Goal: Information Seeking & Learning: Check status

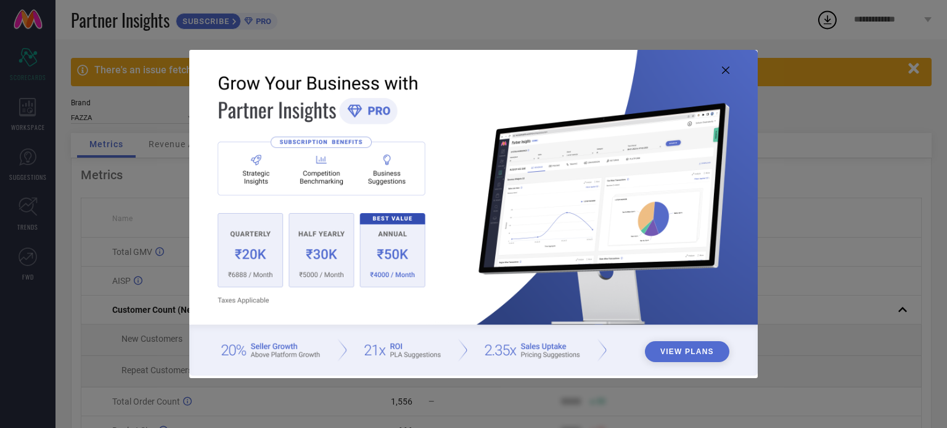
click at [726, 70] on icon at bounding box center [725, 70] width 7 height 7
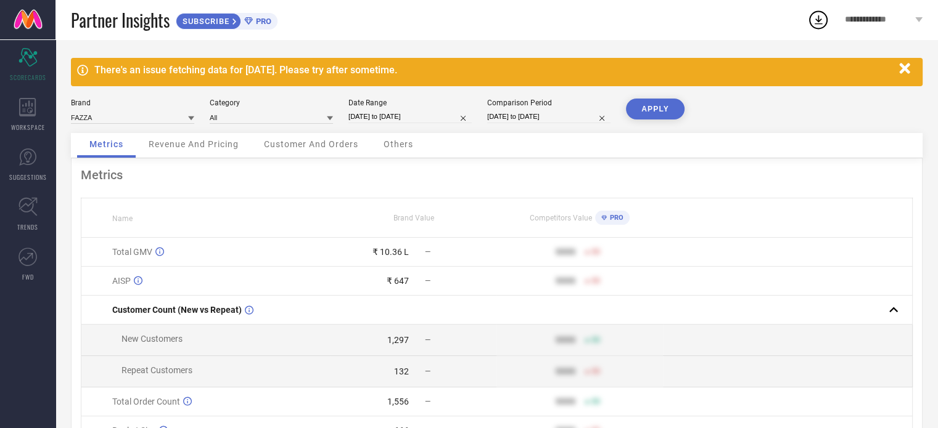
select select "4"
select select "2025"
select select "5"
select select "2025"
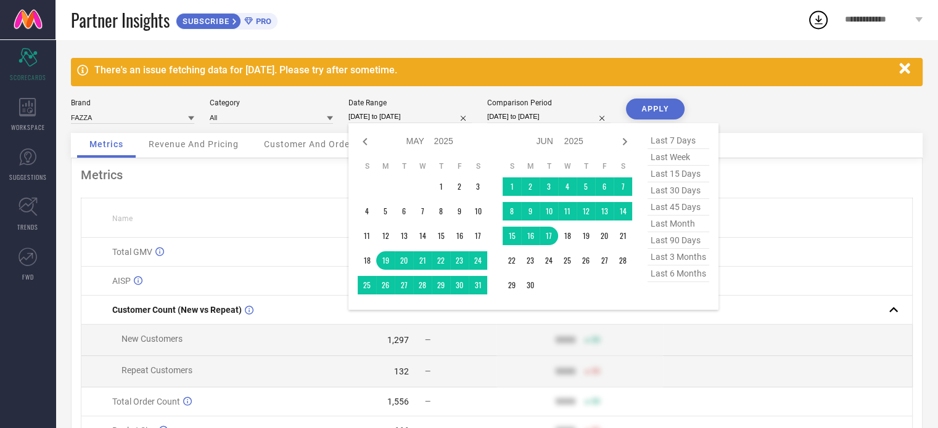
click at [411, 115] on input "[DATE] to [DATE]" at bounding box center [409, 116] width 123 height 13
click at [671, 229] on span "last month" at bounding box center [678, 224] width 62 height 17
type input "[DATE] to [DATE]"
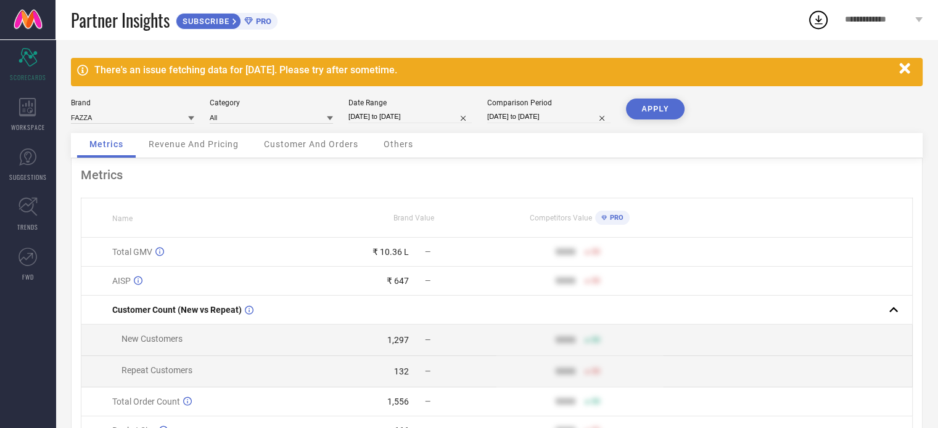
click at [641, 109] on button "APPLY" at bounding box center [655, 109] width 59 height 21
select select "7"
select select "2025"
select select "8"
select select "2025"
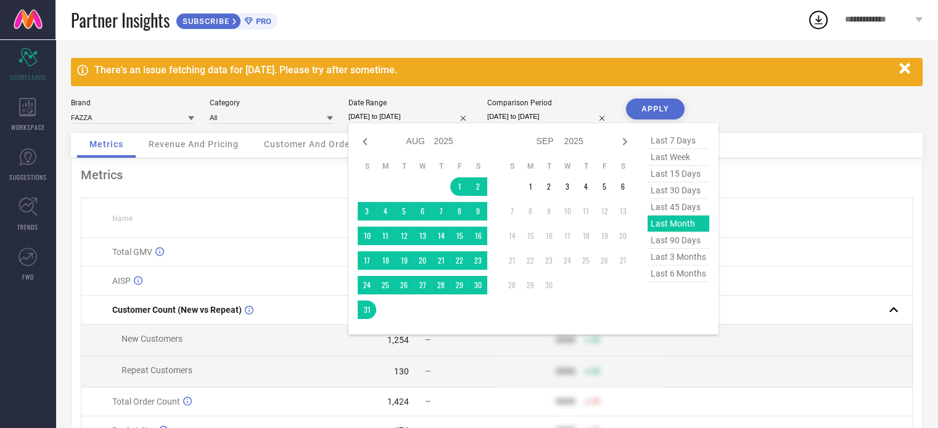
click at [413, 113] on input "[DATE] to [DATE]" at bounding box center [409, 116] width 123 height 13
click at [362, 144] on icon at bounding box center [365, 141] width 15 height 15
select select "6"
select select "2025"
select select "7"
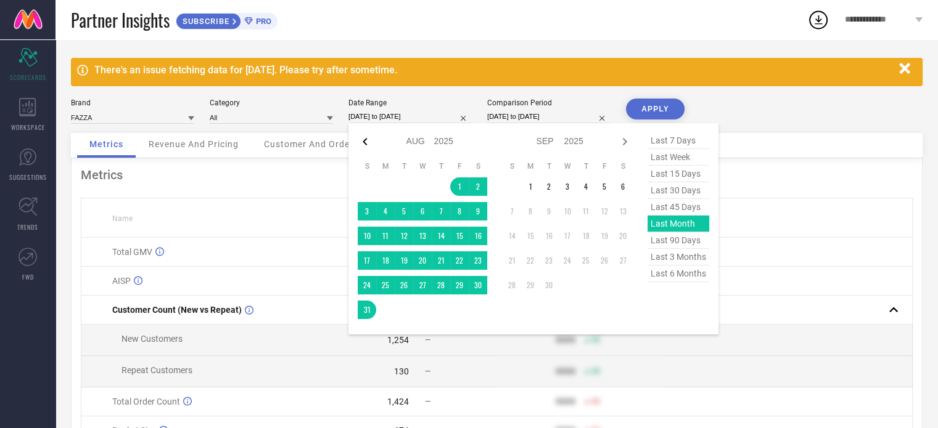
select select "2025"
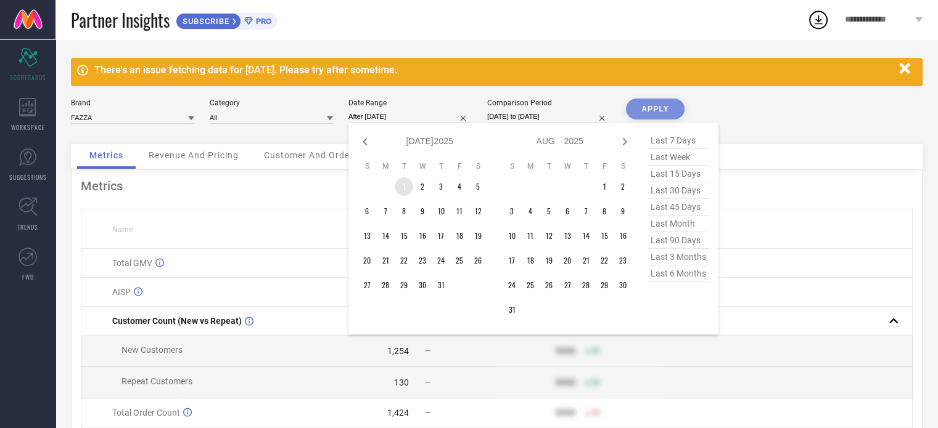
click at [408, 186] on td "1" at bounding box center [404, 187] width 18 height 18
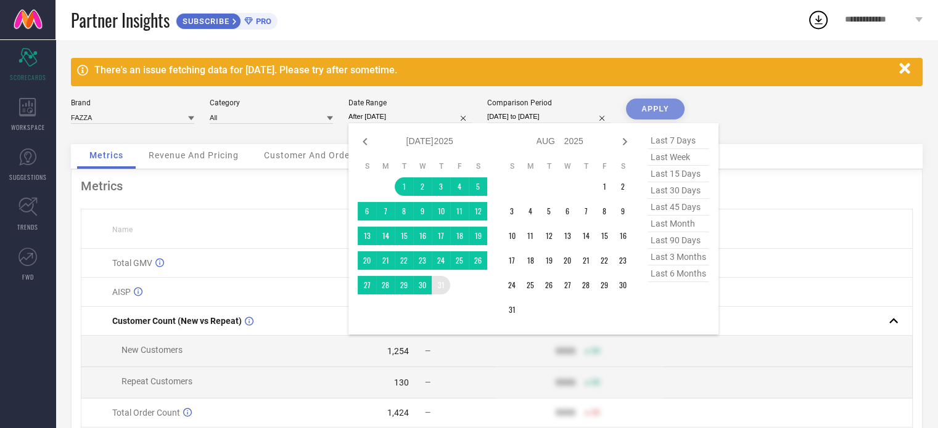
type input "[DATE] to [DATE]"
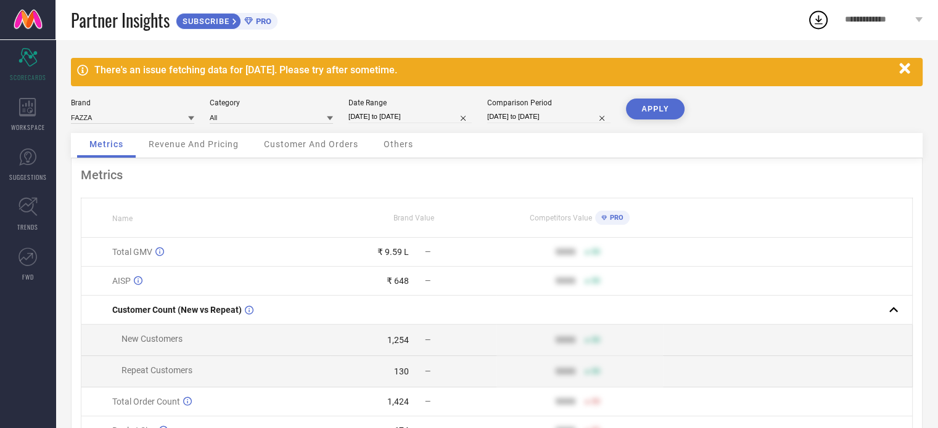
click at [660, 109] on button "APPLY" at bounding box center [655, 109] width 59 height 21
select select "6"
select select "2025"
select select "7"
select select "2025"
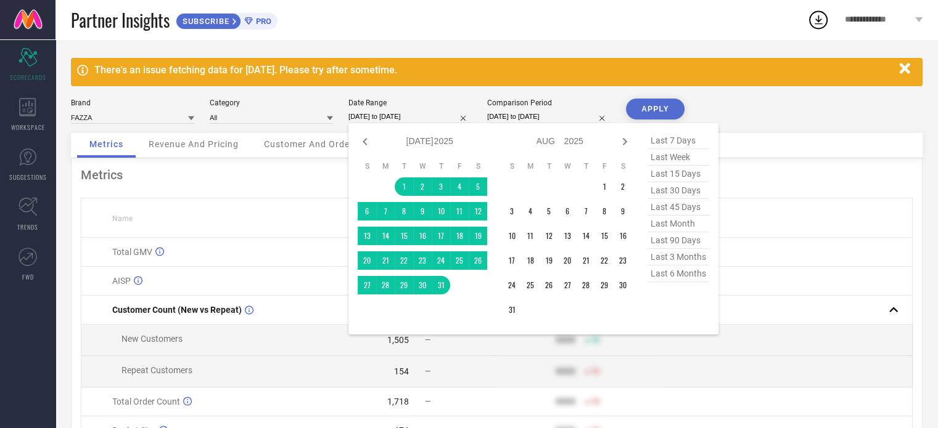
click at [386, 121] on input "[DATE] to [DATE]" at bounding box center [409, 116] width 123 height 13
click at [673, 246] on span "last 90 days" at bounding box center [678, 240] width 62 height 17
type input "[DATE] to [DATE]"
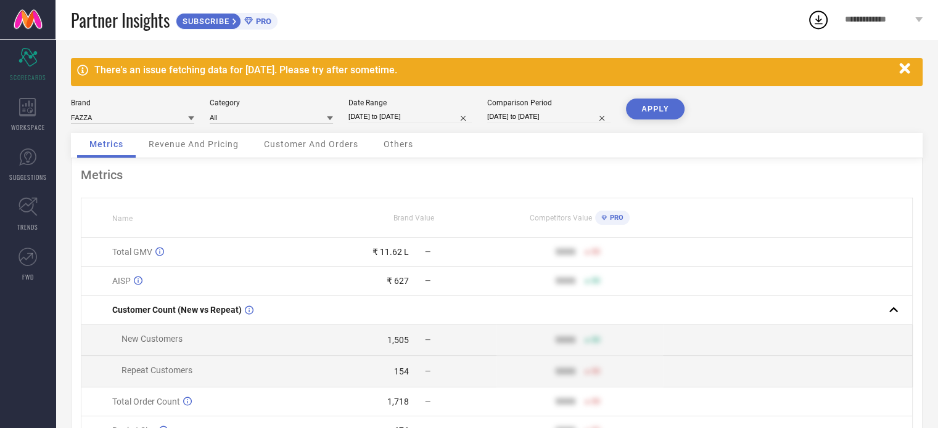
click at [651, 110] on button "APPLY" at bounding box center [655, 109] width 59 height 21
select select "5"
select select "2025"
select select "6"
select select "2025"
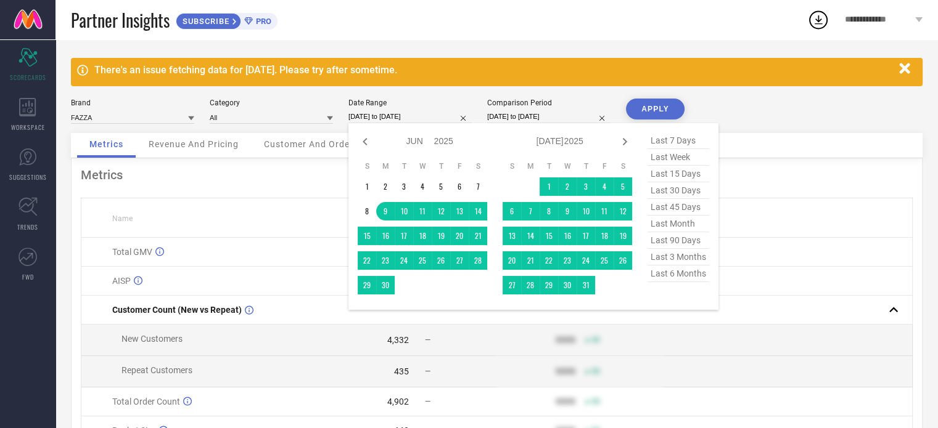
click at [412, 117] on input "[DATE] to [DATE]" at bounding box center [409, 116] width 123 height 13
click at [671, 274] on span "last 6 months" at bounding box center [678, 274] width 62 height 17
type input "[DATE] to [DATE]"
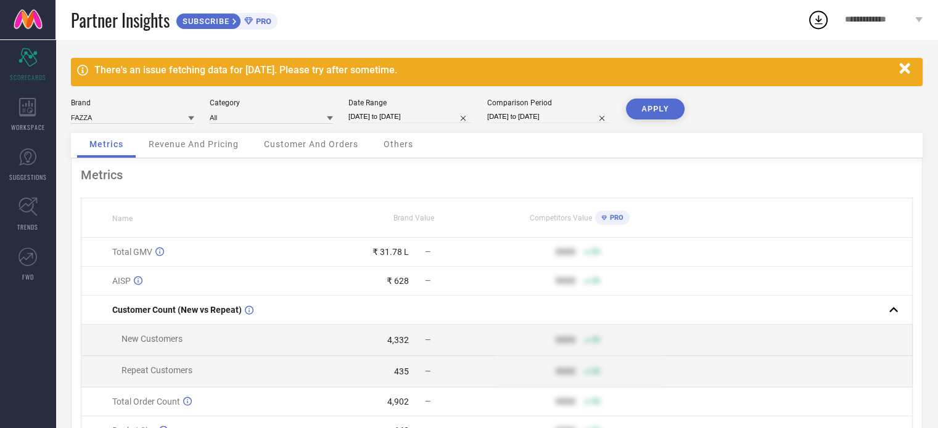
click at [661, 108] on button "APPLY" at bounding box center [655, 109] width 59 height 21
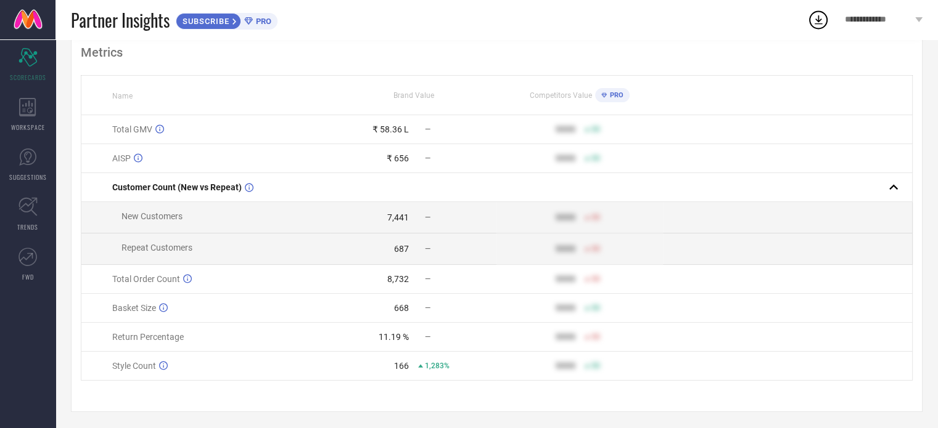
scroll to position [129, 0]
click at [417, 364] on div "166 1,283%" at bounding box center [413, 364] width 165 height 10
drag, startPoint x: 925, startPoint y: 258, endPoint x: 932, endPoint y: 203, distance: 56.0
click at [932, 203] on div "There's an issue fetching data for [DATE]. Please try after sometime. Brand FAZ…" at bounding box center [496, 171] width 882 height 514
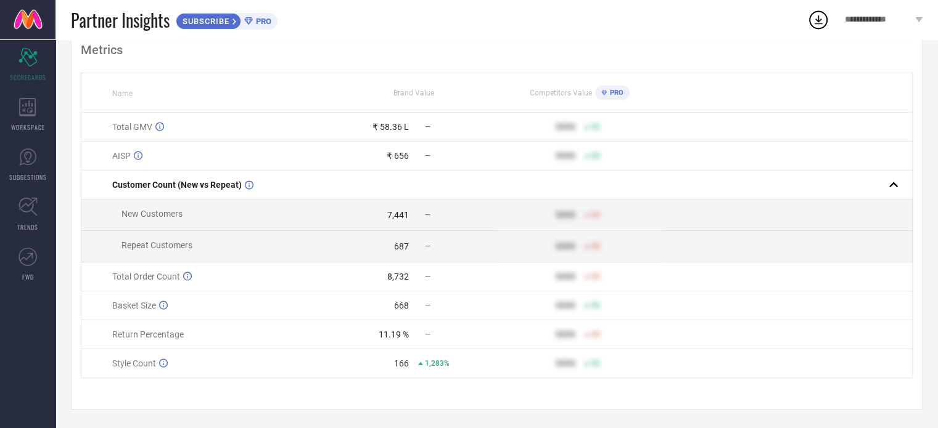
drag, startPoint x: 932, startPoint y: 203, endPoint x: 946, endPoint y: 55, distance: 148.6
click at [938, 55] on html "**********" at bounding box center [469, 89] width 938 height 428
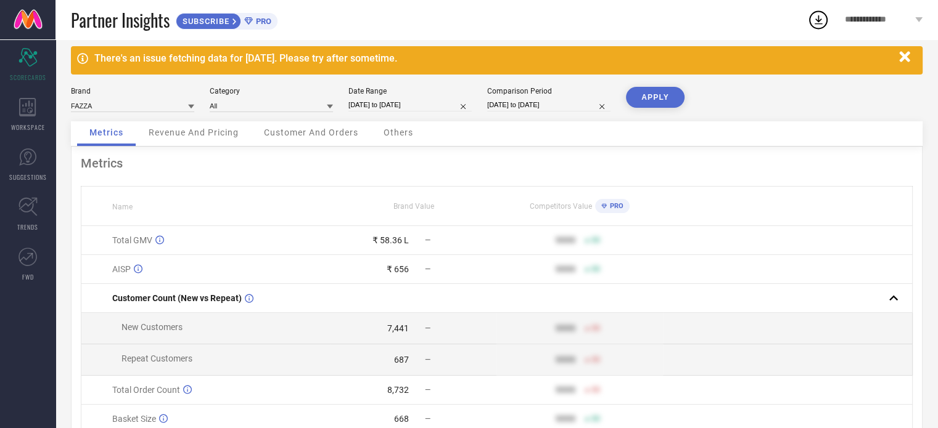
scroll to position [0, 0]
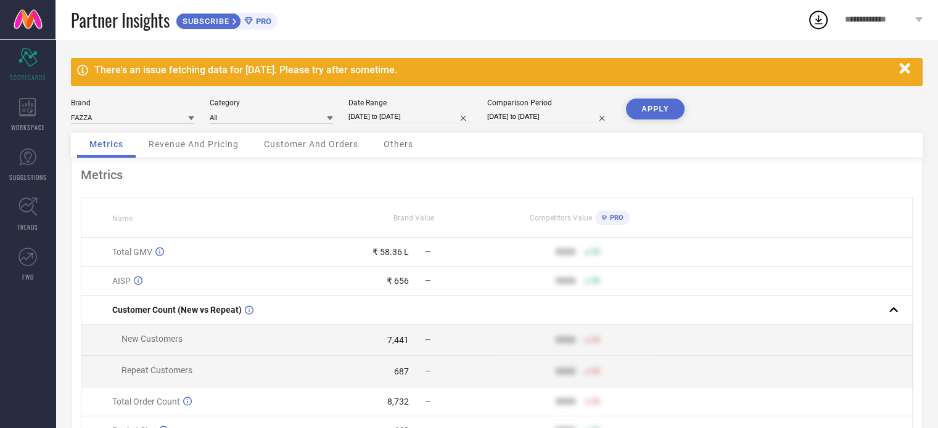
select select "2"
select select "2025"
select select "3"
select select "2025"
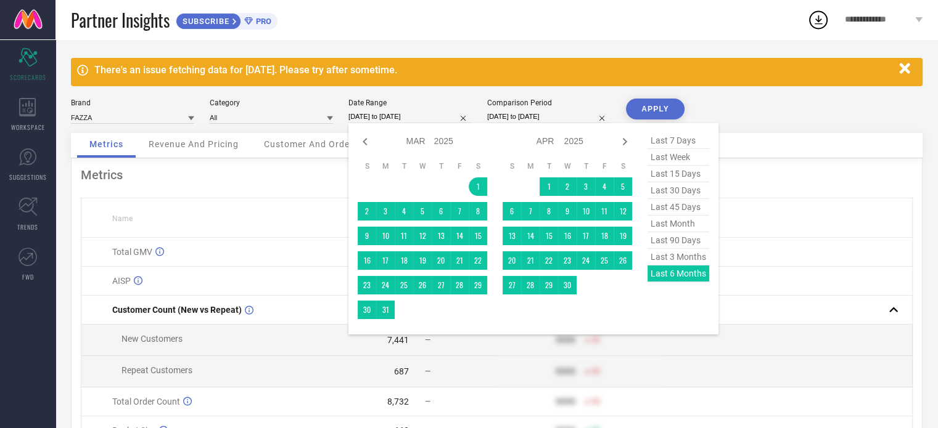
click at [428, 110] on input "[DATE] to [DATE]" at bounding box center [409, 116] width 123 height 13
click at [619, 145] on icon at bounding box center [624, 141] width 15 height 15
select select "3"
select select "2025"
select select "4"
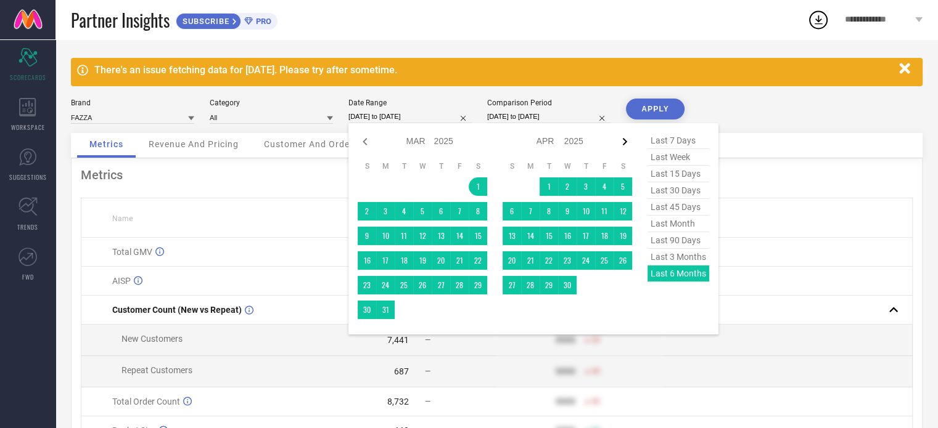
select select "2025"
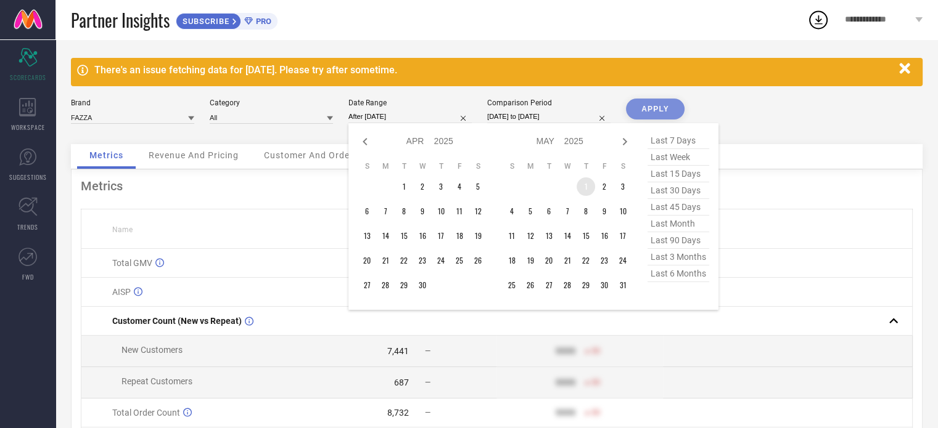
click at [579, 189] on td "1" at bounding box center [585, 187] width 18 height 18
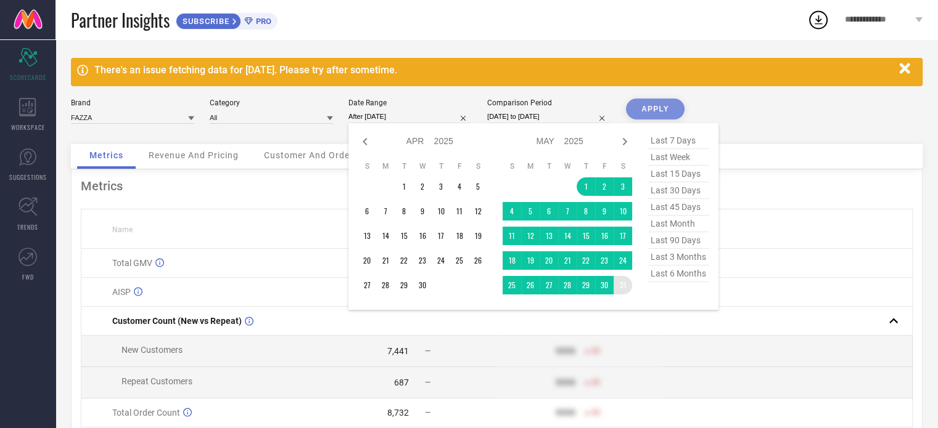
type input "[DATE] to [DATE]"
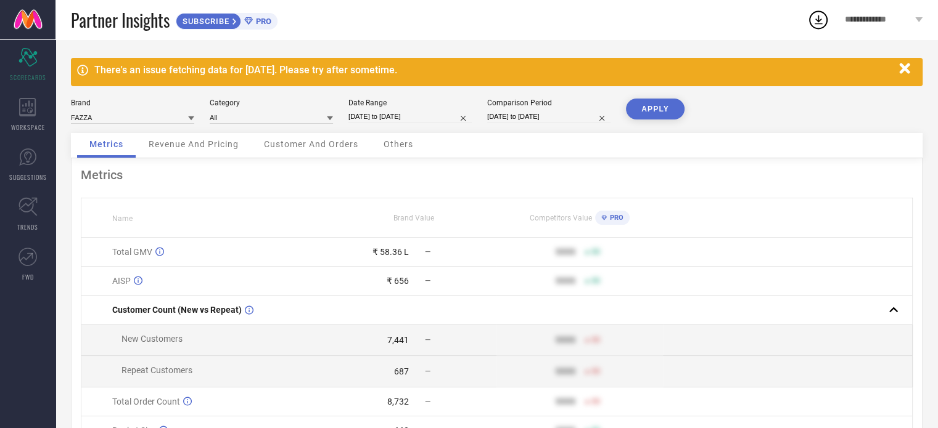
click at [657, 112] on button "APPLY" at bounding box center [655, 109] width 59 height 21
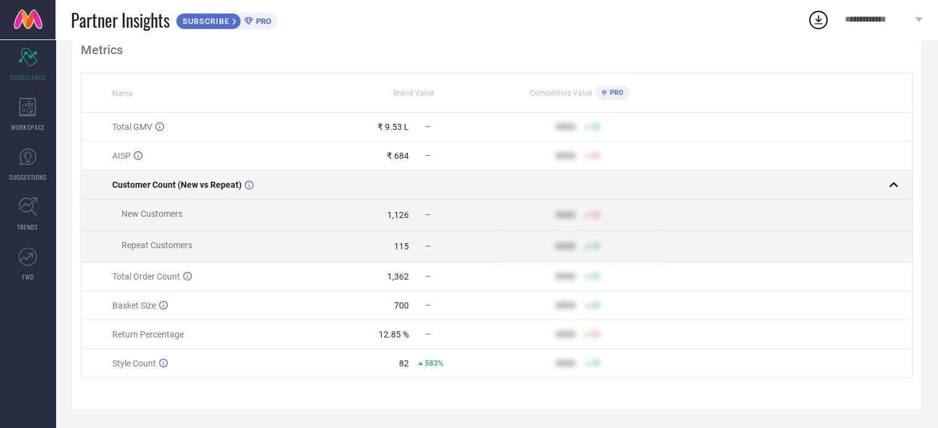
click at [250, 176] on td "Customer Count (New vs Repeat)" at bounding box center [205, 185] width 249 height 29
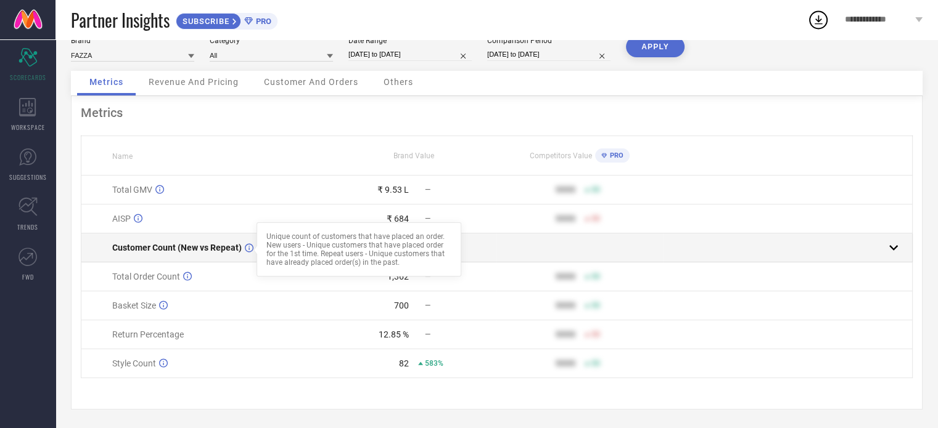
click at [250, 247] on div at bounding box center [255, 250] width 10 height 10
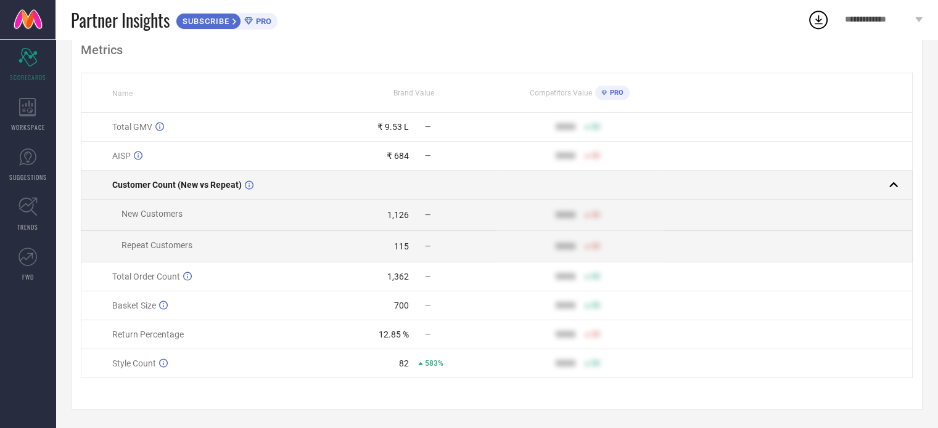
scroll to position [0, 0]
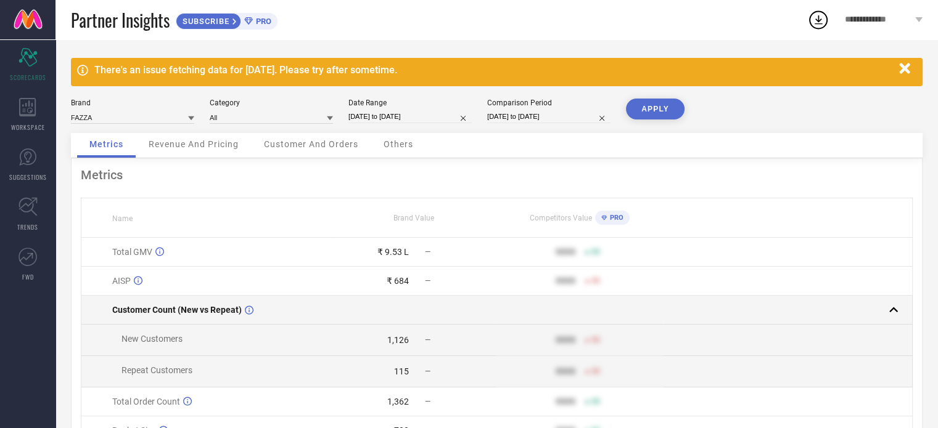
click at [819, 17] on icon at bounding box center [818, 20] width 22 height 22
click at [870, 26] on div "**********" at bounding box center [883, 19] width 108 height 39
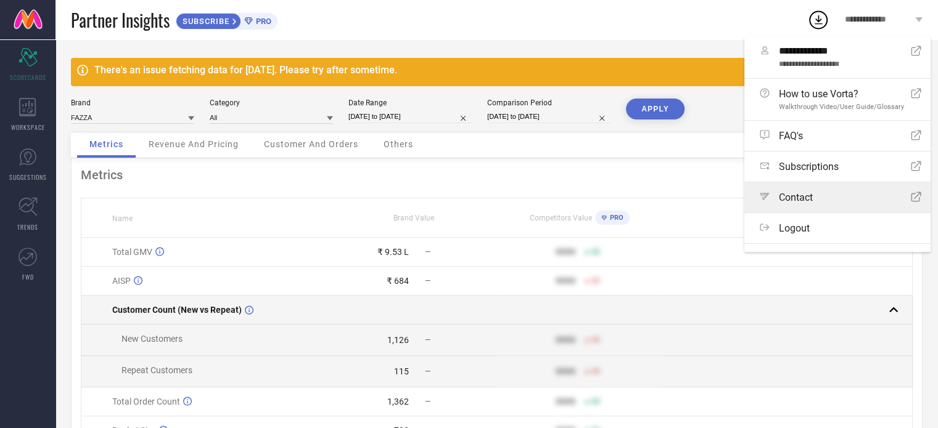
click at [826, 202] on div "Path Contact Open Icon" at bounding box center [840, 198] width 162 height 12
